Goal: Find specific page/section: Find specific page/section

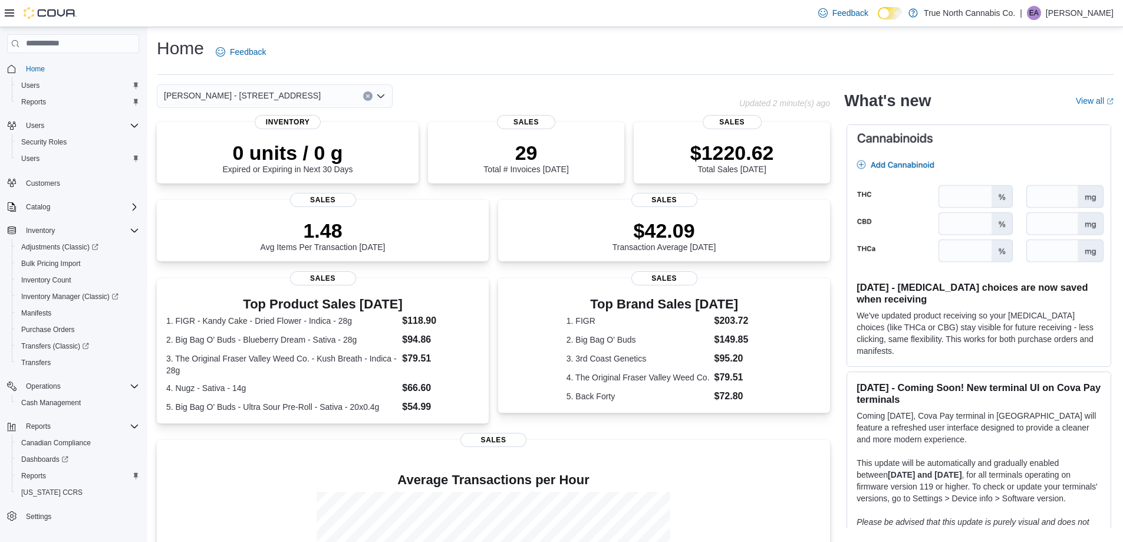
click at [623, 86] on div "[PERSON_NAME] - [STREET_ADDRESS]" at bounding box center [448, 96] width 582 height 24
click at [384, 95] on icon "Open list of options" at bounding box center [380, 96] width 7 height 4
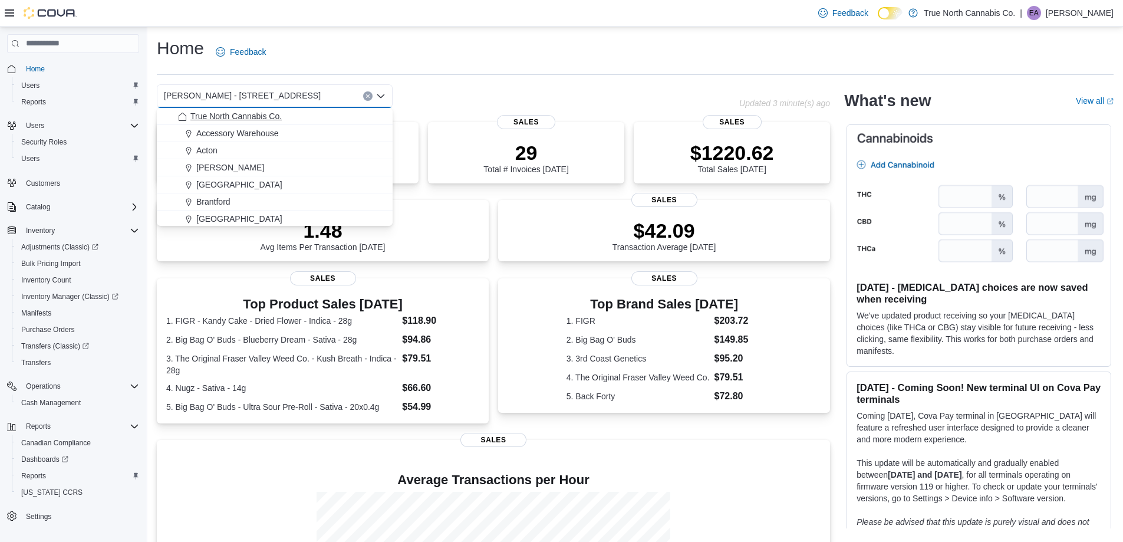
click at [289, 119] on div "True North Cannabis Co." at bounding box center [281, 116] width 207 height 12
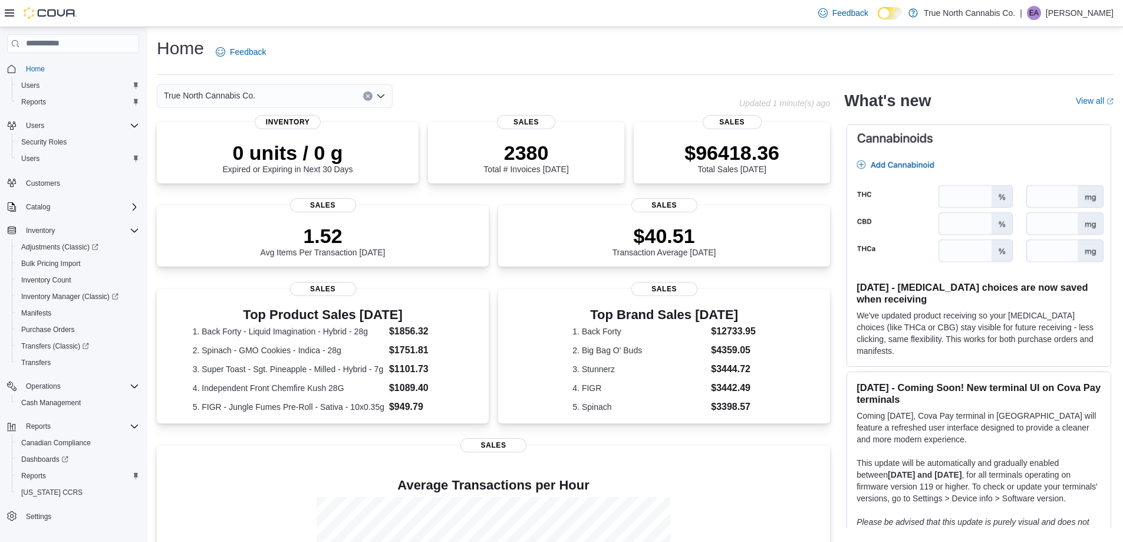
click at [382, 95] on icon "Open list of options" at bounding box center [380, 96] width 7 height 4
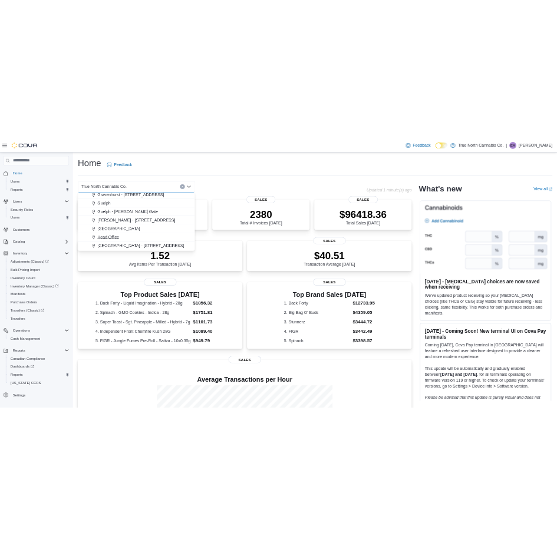
scroll to position [295, 0]
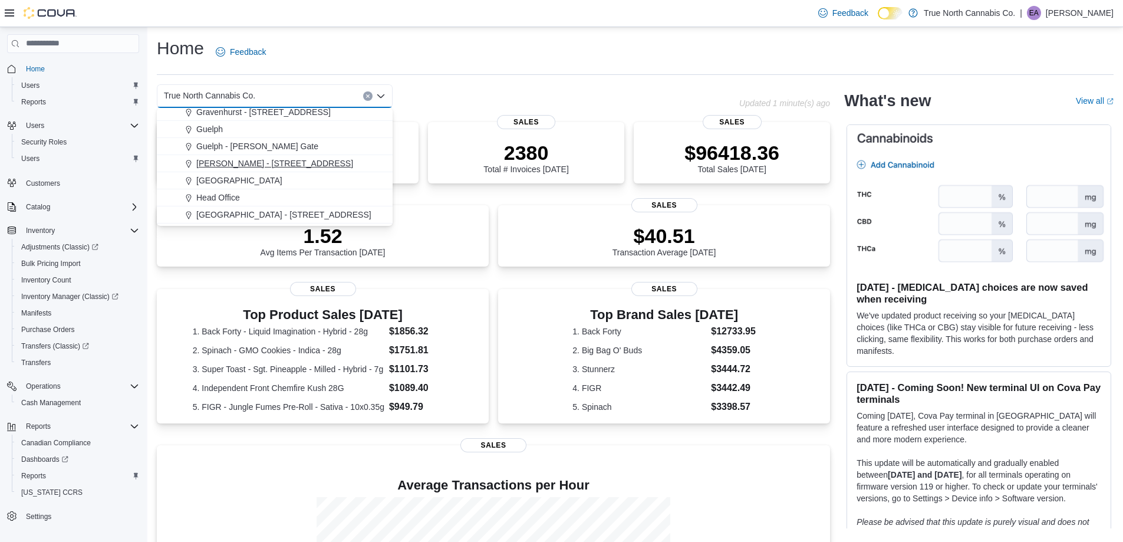
click at [214, 168] on span "[PERSON_NAME] - [STREET_ADDRESS]" at bounding box center [274, 163] width 157 height 12
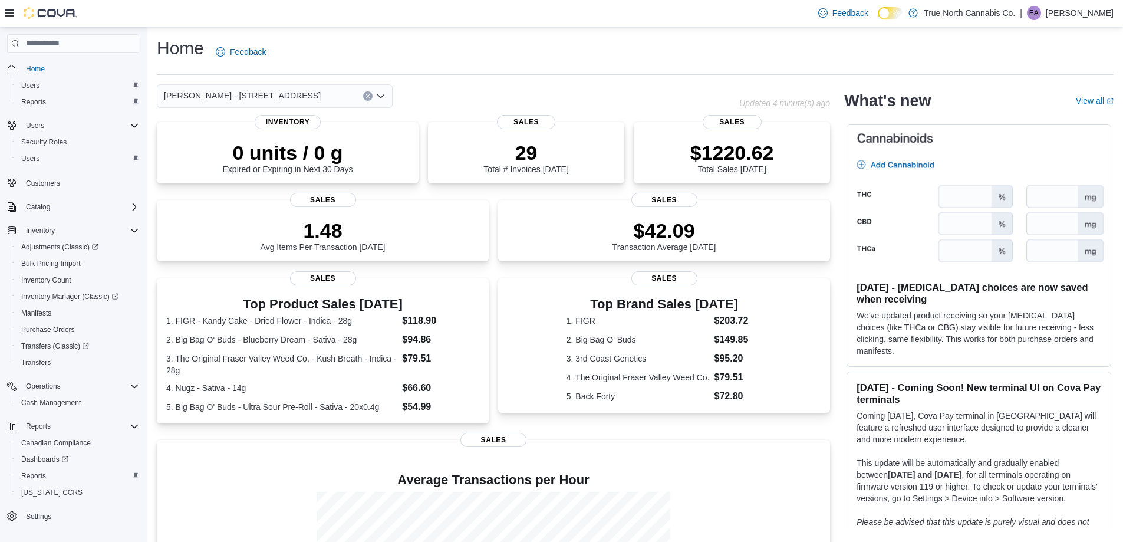
click at [615, 68] on div "Home Feedback" at bounding box center [635, 56] width 956 height 38
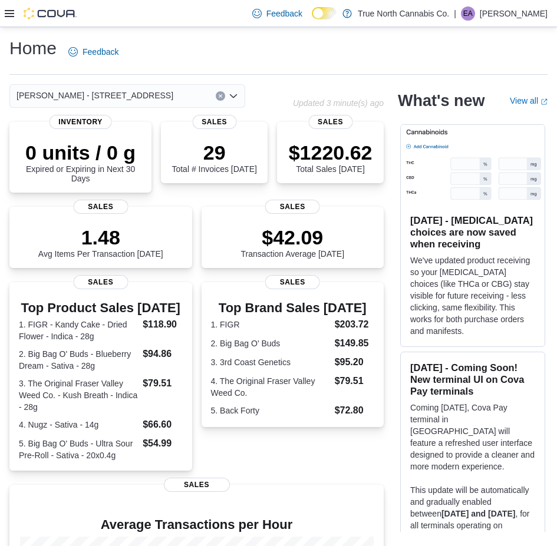
click at [233, 97] on icon "Open list of options" at bounding box center [233, 96] width 7 height 4
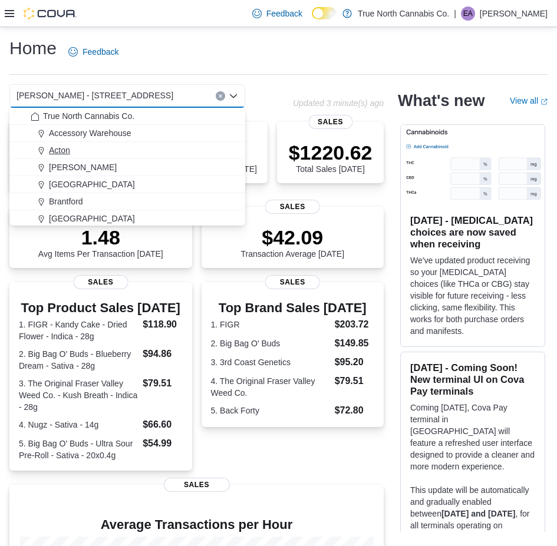
click at [66, 151] on span "Acton" at bounding box center [59, 150] width 21 height 12
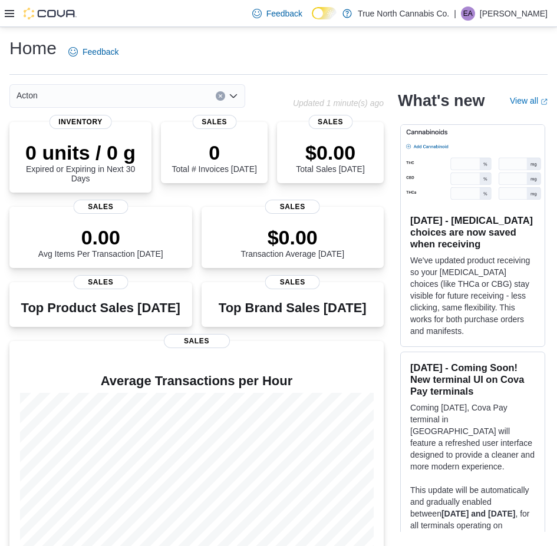
click at [237, 94] on icon "Open list of options" at bounding box center [233, 96] width 7 height 4
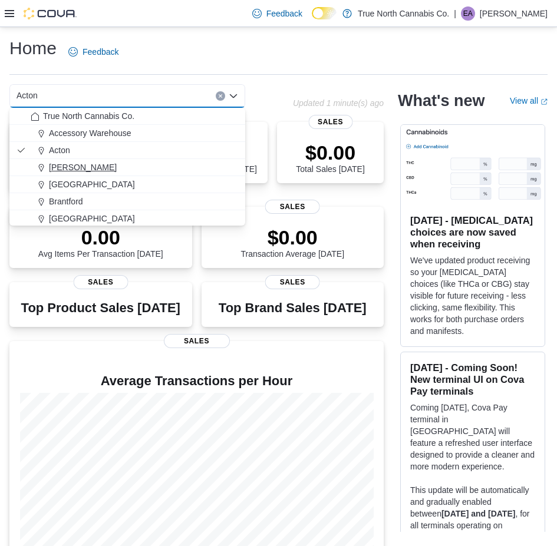
click at [90, 169] on div "Aylmer" at bounding box center [134, 167] width 207 height 12
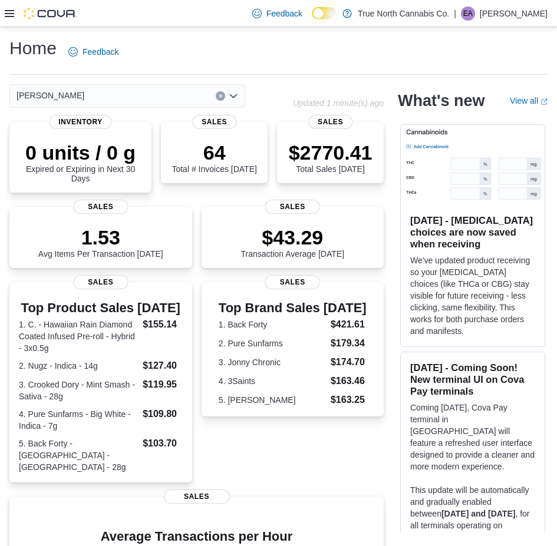
click at [237, 97] on icon "Open list of options" at bounding box center [233, 95] width 9 height 9
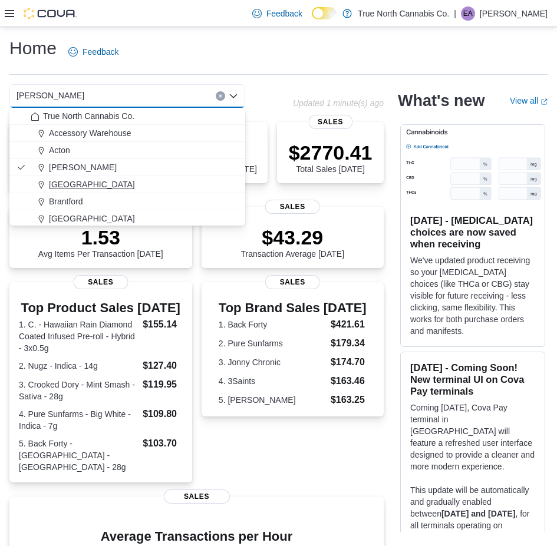
click at [69, 180] on span "Belleville" at bounding box center [92, 185] width 86 height 12
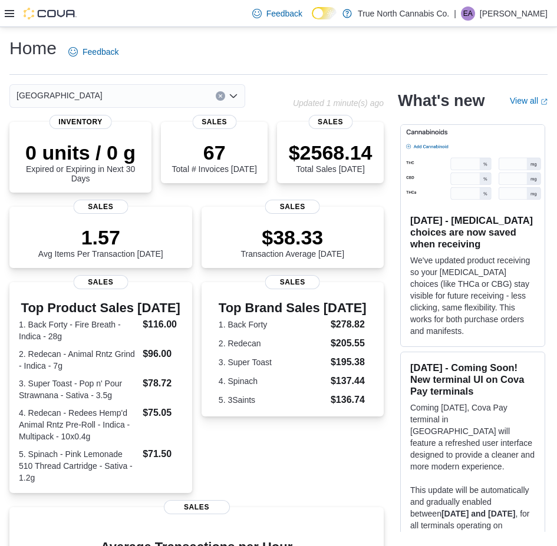
click at [233, 98] on icon "Open list of options" at bounding box center [233, 96] width 7 height 4
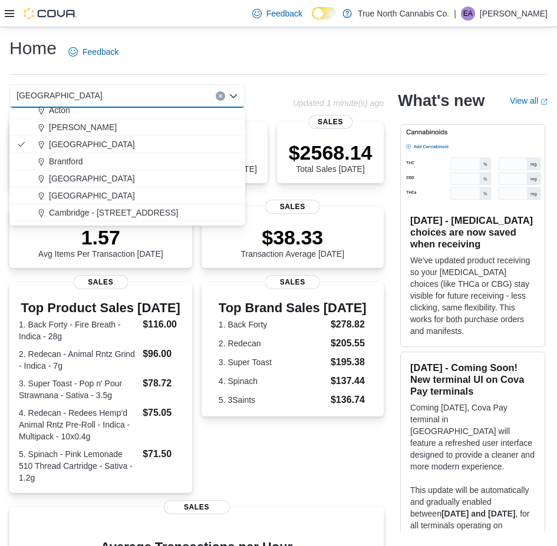
scroll to position [59, 0]
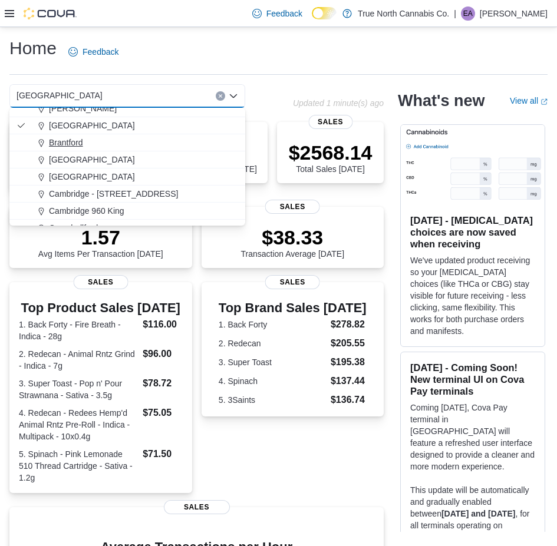
click at [64, 141] on span "Brantford" at bounding box center [66, 143] width 34 height 12
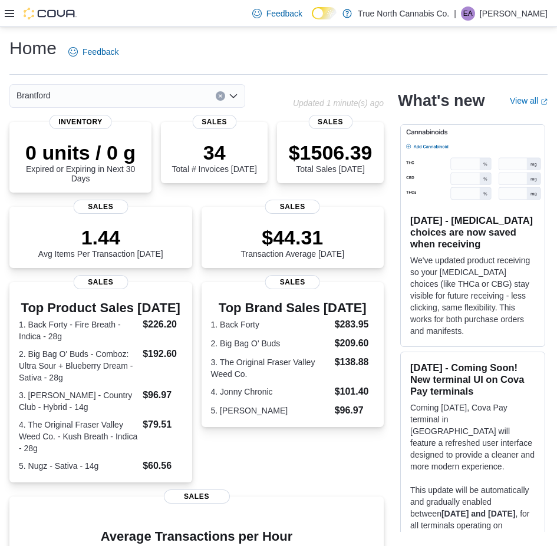
click at [232, 97] on icon "Open list of options" at bounding box center [233, 96] width 7 height 4
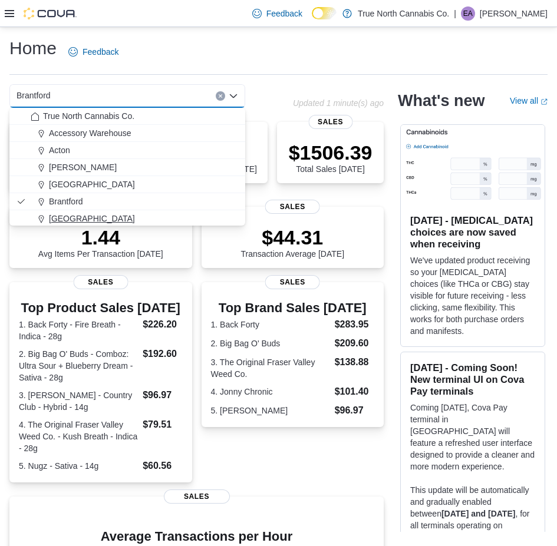
click at [74, 211] on button "Brighton" at bounding box center [127, 218] width 236 height 17
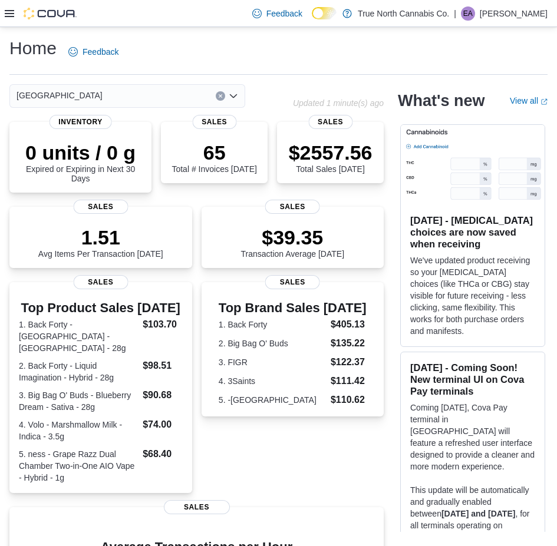
click at [235, 96] on icon "Open list of options" at bounding box center [233, 96] width 7 height 4
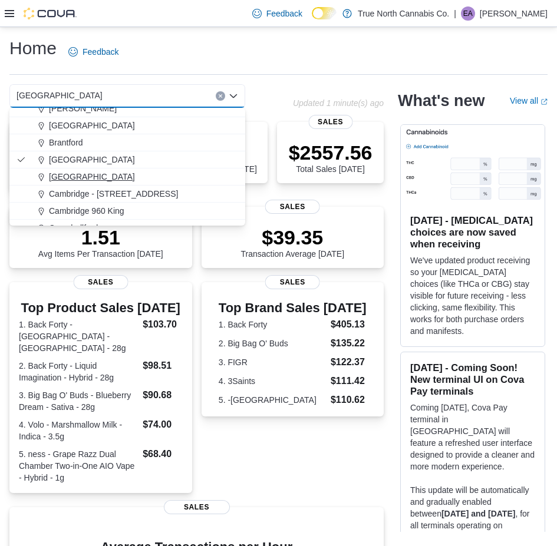
click at [76, 176] on span "Brockville" at bounding box center [92, 177] width 86 height 12
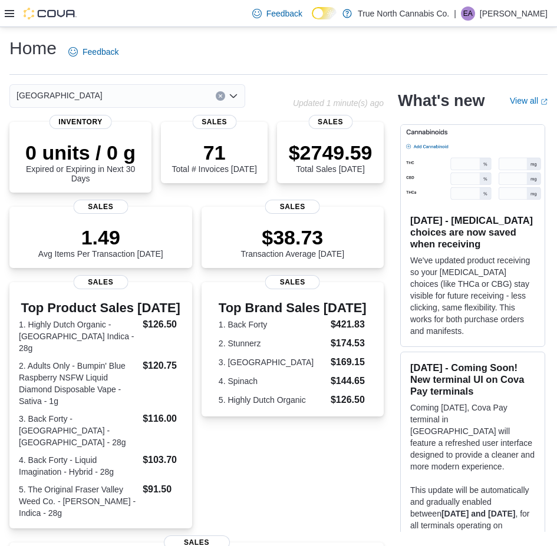
click at [233, 97] on icon "Open list of options" at bounding box center [233, 95] width 9 height 9
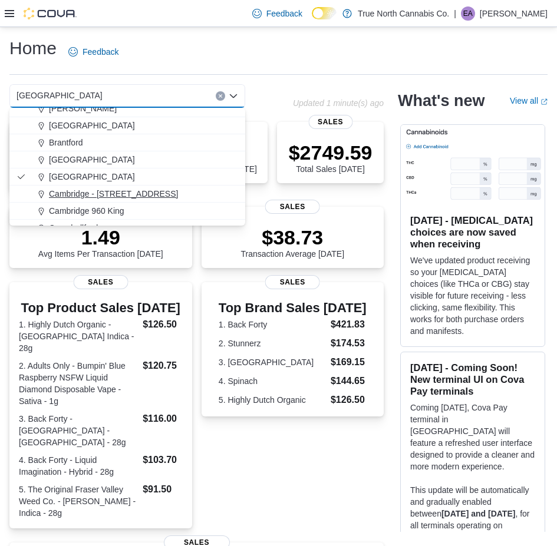
click at [72, 190] on span "Cambridge - 51 Main St" at bounding box center [113, 194] width 129 height 12
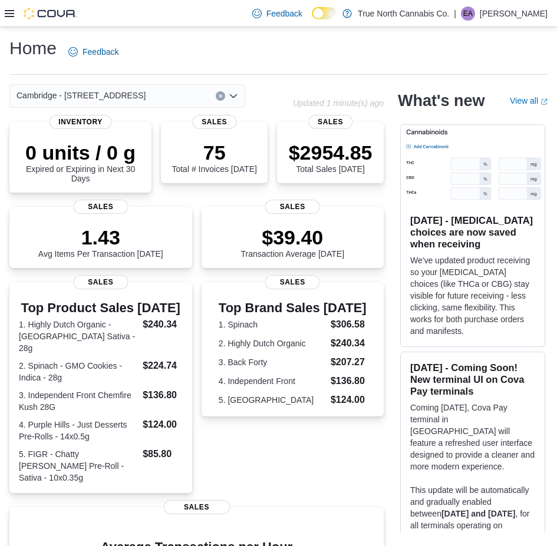
click at [237, 91] on icon "Open list of options" at bounding box center [233, 95] width 9 height 9
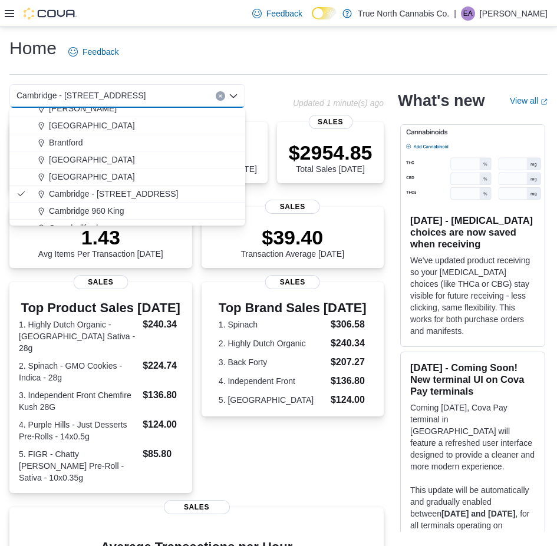
scroll to position [118, 0]
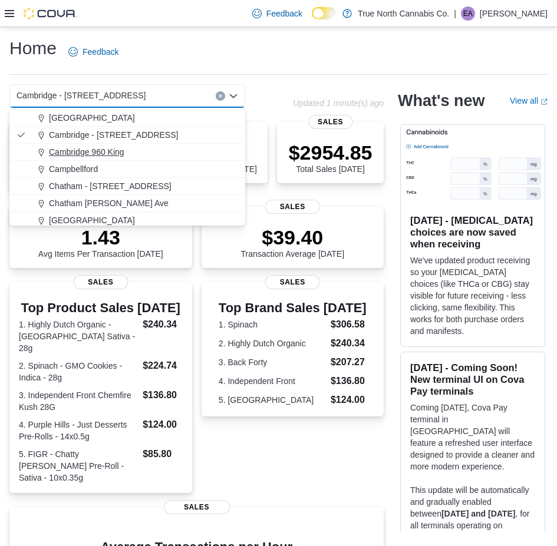
click at [80, 149] on span "Cambridge 960 King" at bounding box center [86, 152] width 75 height 12
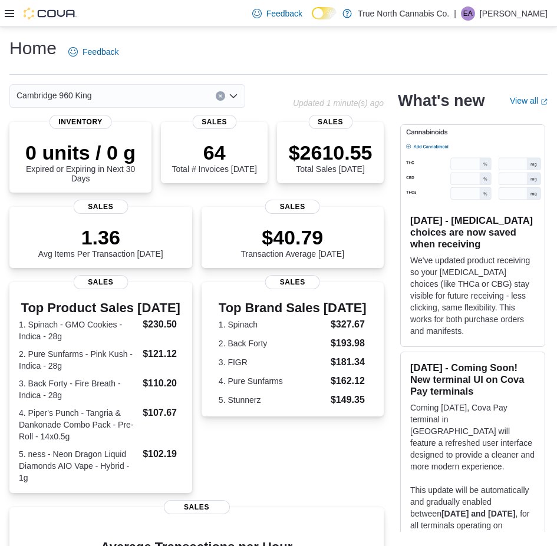
click at [236, 94] on icon "Open list of options" at bounding box center [233, 96] width 7 height 4
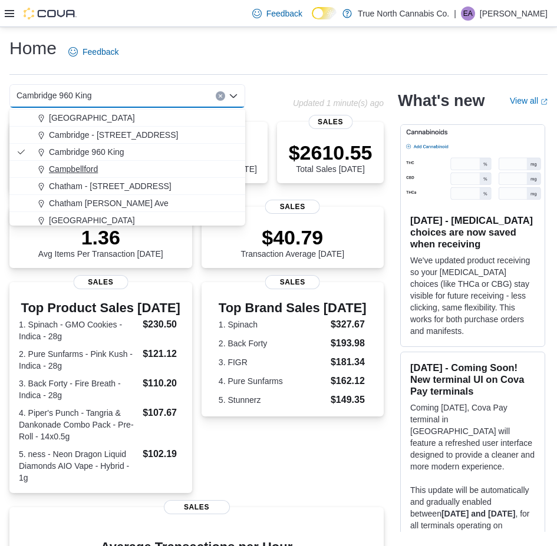
click at [84, 166] on span "Campbellford" at bounding box center [73, 169] width 49 height 12
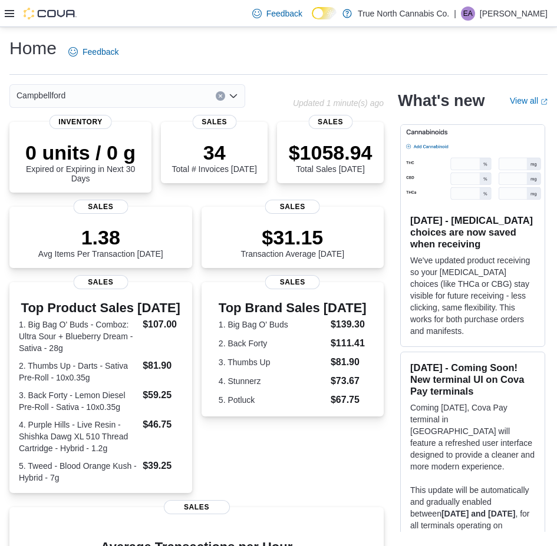
click at [236, 96] on icon "Open list of options" at bounding box center [233, 96] width 7 height 4
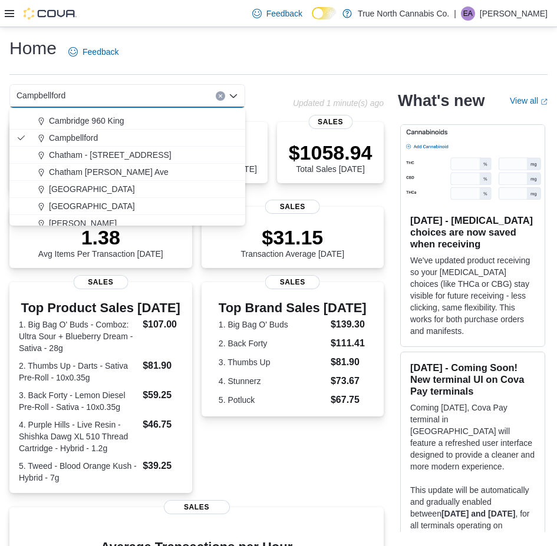
scroll to position [177, 0]
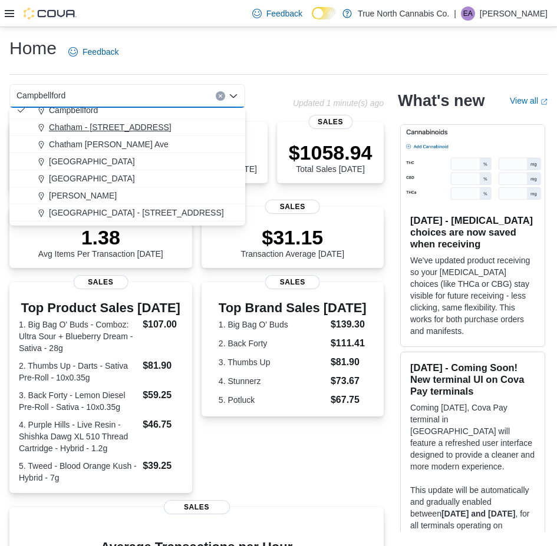
click at [79, 129] on span "Chatham - 85 King St W" at bounding box center [110, 127] width 123 height 12
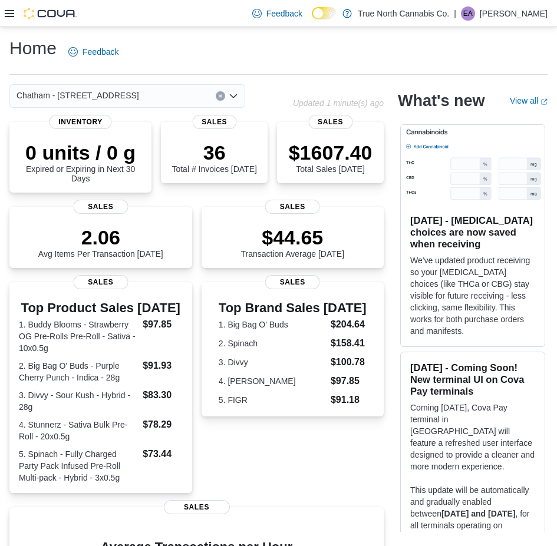
click at [236, 93] on icon "Open list of options" at bounding box center [233, 95] width 9 height 9
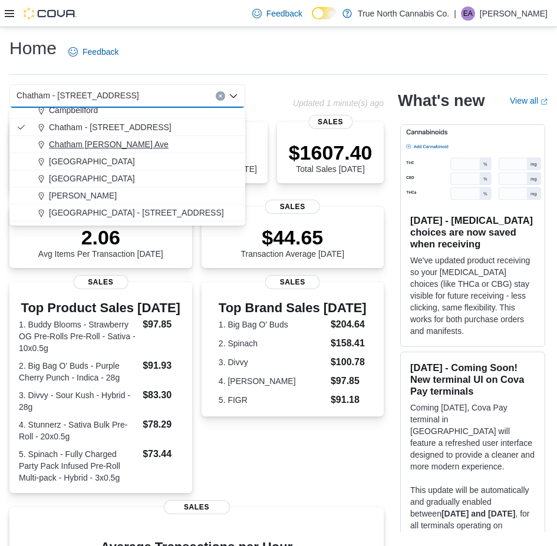
click at [83, 145] on span "Chatham McNaughton Ave" at bounding box center [109, 144] width 120 height 12
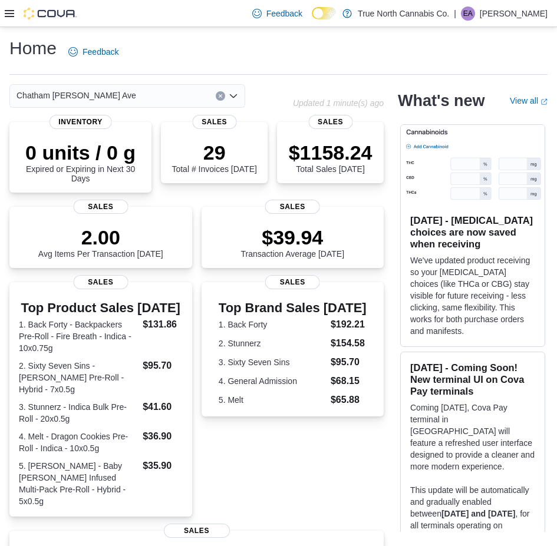
click at [232, 97] on icon "Open list of options" at bounding box center [233, 96] width 7 height 4
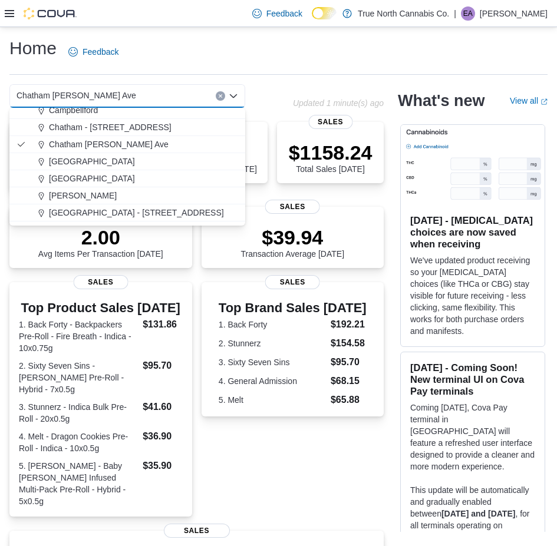
scroll to position [236, 0]
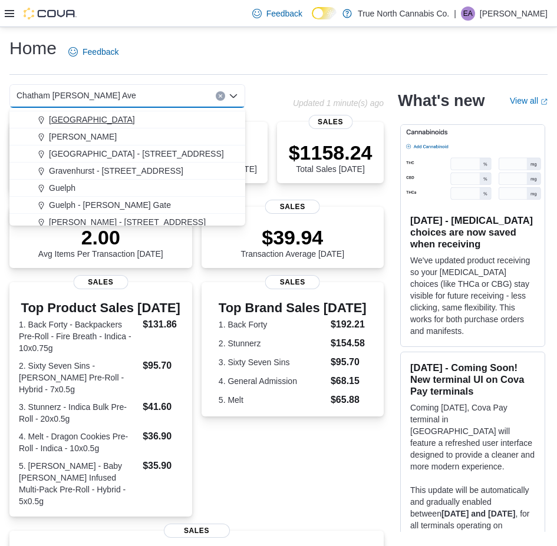
click at [71, 126] on button "Fort Erie" at bounding box center [127, 119] width 236 height 17
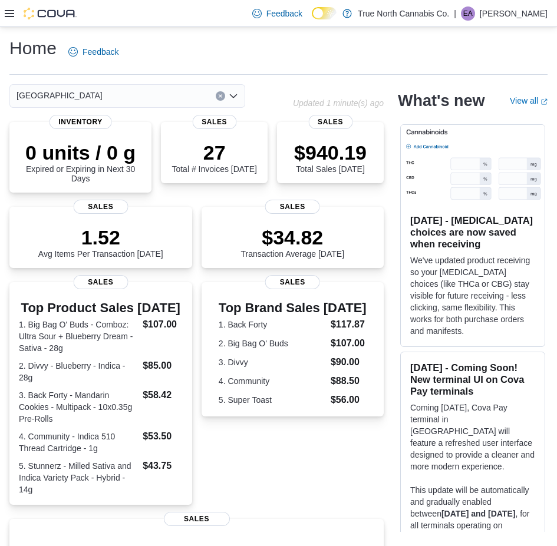
click at [232, 99] on icon "Open list of options" at bounding box center [233, 95] width 9 height 9
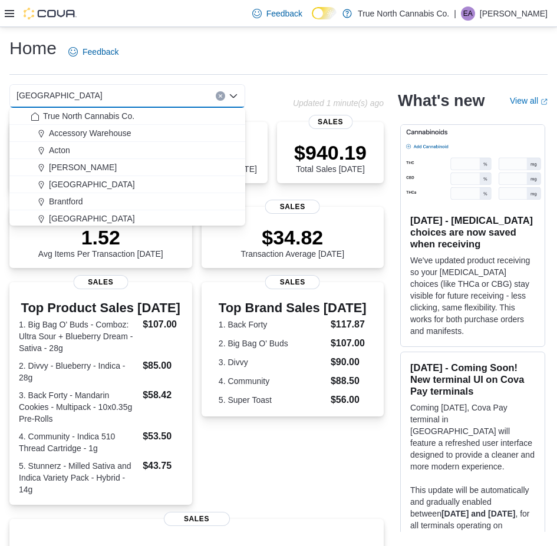
click at [306, 84] on div "Home Feedback Fort Erie Combo box. Selected. Fort Erie. Press Backspace to dele…" at bounding box center [278, 397] width 557 height 740
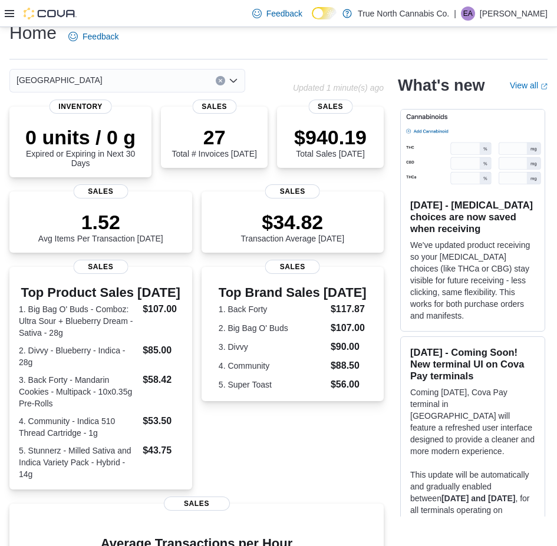
scroll to position [0, 0]
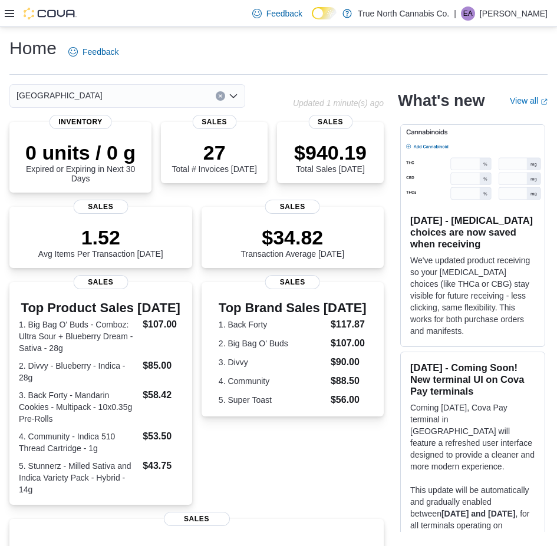
click at [232, 100] on icon "Open list of options" at bounding box center [233, 95] width 9 height 9
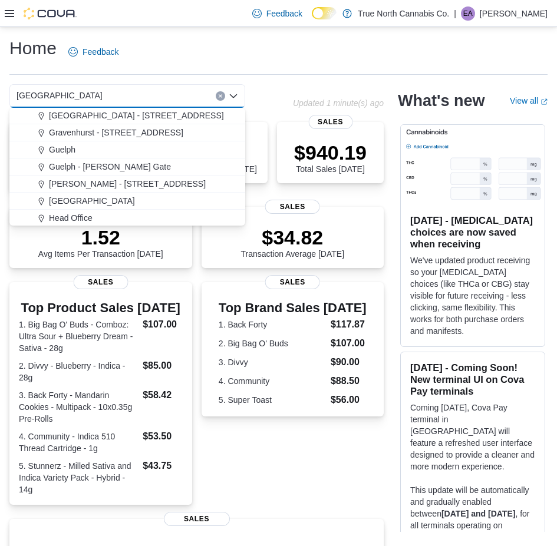
scroll to position [295, 0]
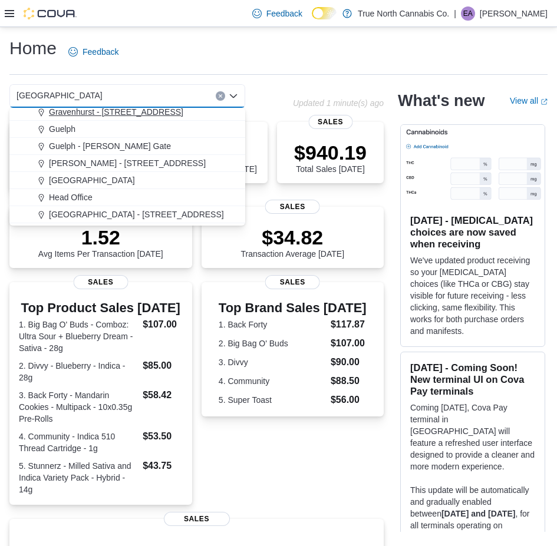
click at [88, 118] on button "Gravenhurst - 125 Muskoka Rd S" at bounding box center [127, 112] width 236 height 17
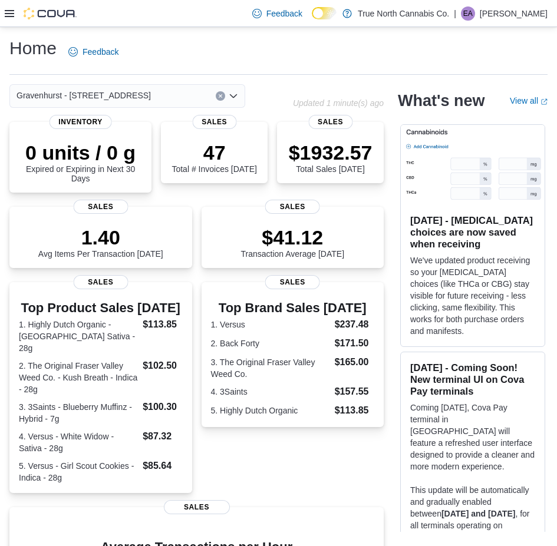
click at [230, 96] on icon "Open list of options" at bounding box center [233, 96] width 7 height 4
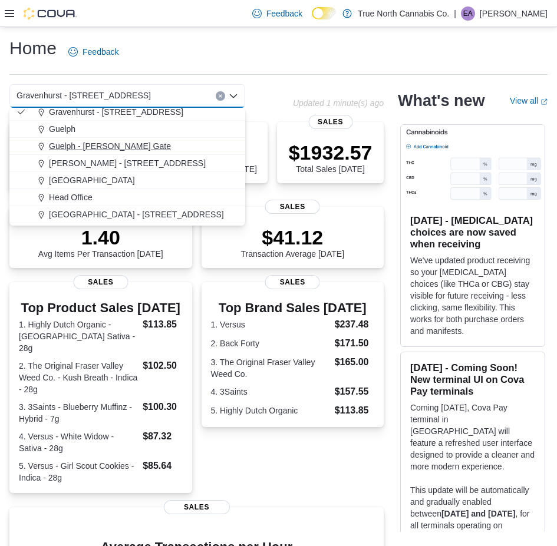
click at [67, 150] on span "Guelph - Gordon Gate" at bounding box center [110, 146] width 122 height 12
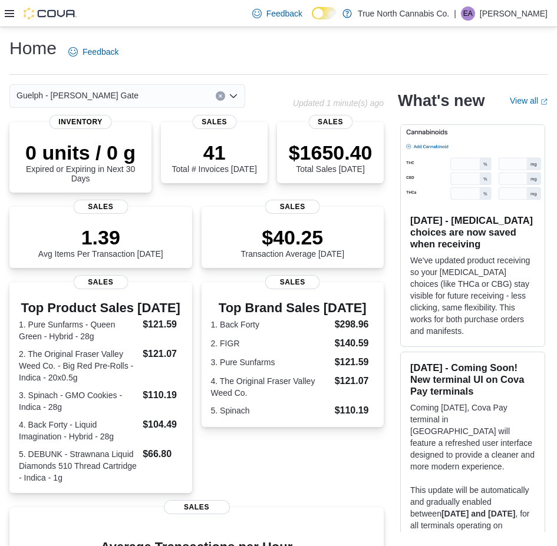
click at [233, 95] on icon "Open list of options" at bounding box center [233, 95] width 9 height 9
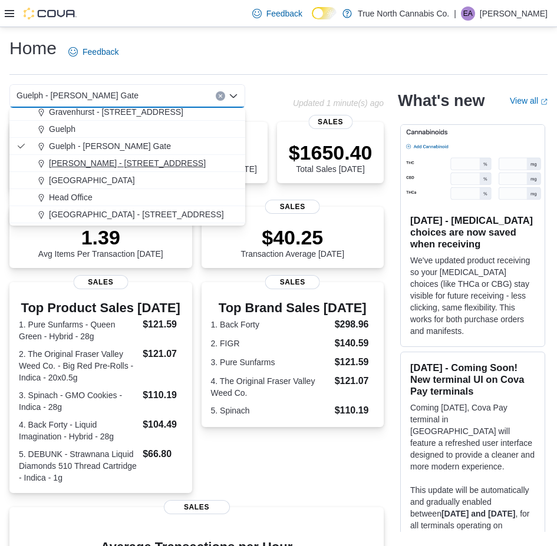
click at [89, 161] on span "[PERSON_NAME] - [STREET_ADDRESS]" at bounding box center [127, 163] width 157 height 12
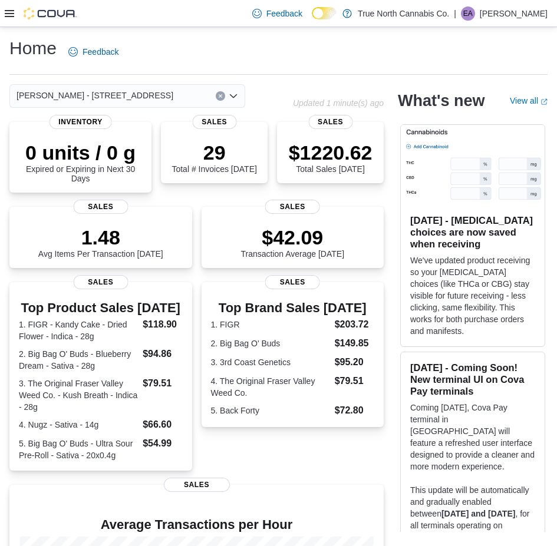
click at [226, 66] on div "Home Feedback" at bounding box center [278, 52] width 538 height 31
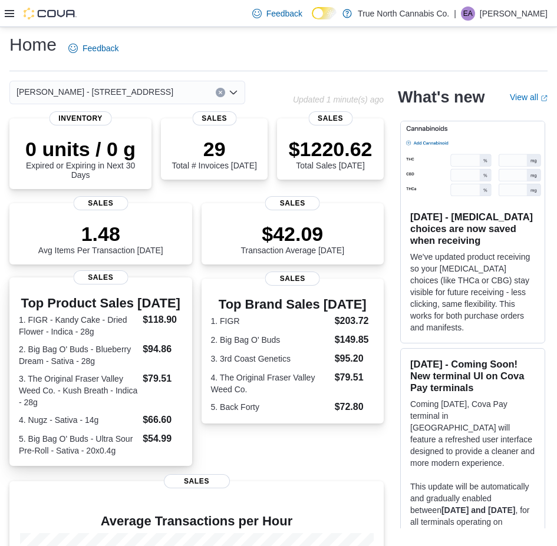
scroll to position [0, 0]
